Goal: Transaction & Acquisition: Book appointment/travel/reservation

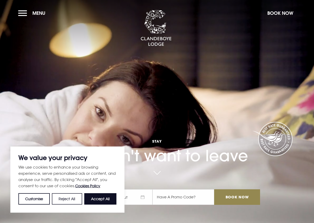
click at [61, 197] on button "Reject All" at bounding box center [67, 198] width 30 height 11
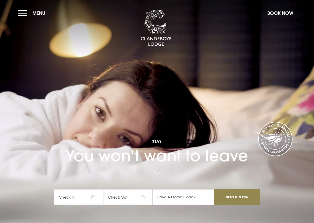
click at [96, 196] on span "Check In" at bounding box center [78, 197] width 49 height 16
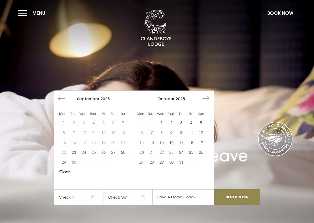
click at [206, 99] on button "Move forward to switch to the next month." at bounding box center [206, 99] width 10 height 10
click at [161, 153] on button "24" at bounding box center [162, 152] width 10 height 10
click at [183, 154] on button "26" at bounding box center [181, 152] width 10 height 10
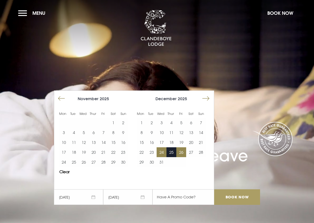
click at [235, 196] on input "Book Now" at bounding box center [237, 197] width 46 height 16
